Goal: Navigation & Orientation: Understand site structure

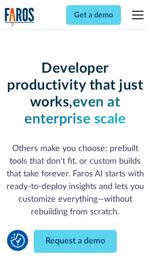
scroll to position [113, 0]
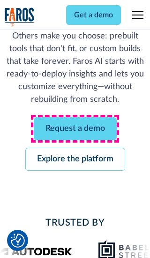
click at [75, 129] on link "Request a demo" at bounding box center [75, 128] width 83 height 23
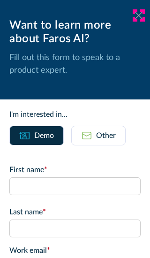
click at [139, 15] on icon at bounding box center [139, 15] width 8 height 7
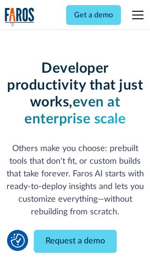
scroll to position [143, 0]
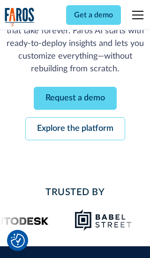
click at [75, 129] on link "Explore the platform" at bounding box center [75, 128] width 100 height 23
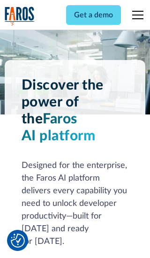
scroll to position [7053, 0]
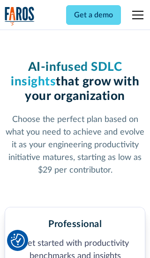
scroll to position [1455, 0]
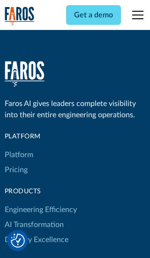
click at [18, 147] on link "Platform" at bounding box center [19, 154] width 29 height 15
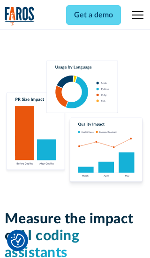
scroll to position [5804, 0]
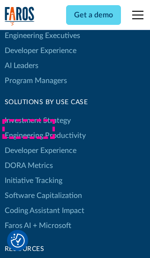
click at [28, 158] on link "DORA Metrics" at bounding box center [29, 165] width 48 height 15
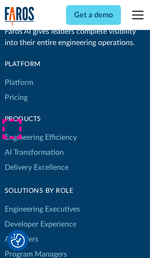
scroll to position [4111, 0]
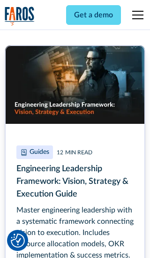
scroll to position [4247, 0]
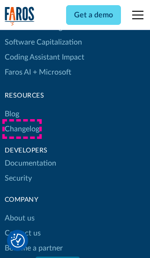
click at [22, 129] on link "Changelog" at bounding box center [22, 129] width 35 height 15
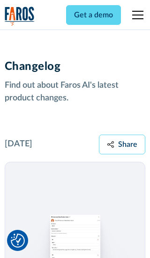
scroll to position [11341, 0]
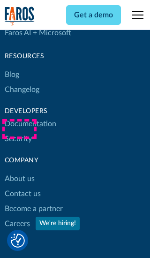
click at [19, 171] on link "About us" at bounding box center [20, 178] width 30 height 15
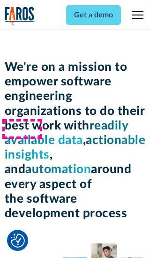
scroll to position [3238, 0]
